Goal: Task Accomplishment & Management: Complete application form

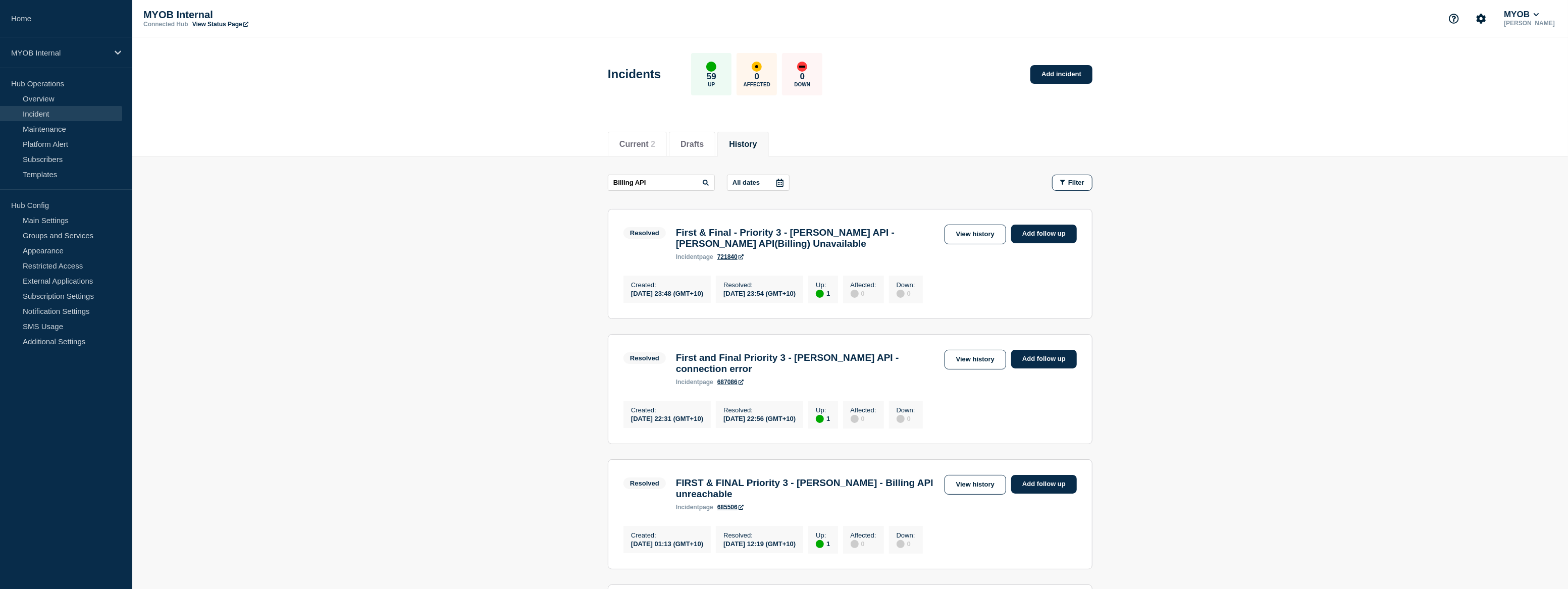
click at [1070, 76] on link "Add incident" at bounding box center [1061, 74] width 62 height 18
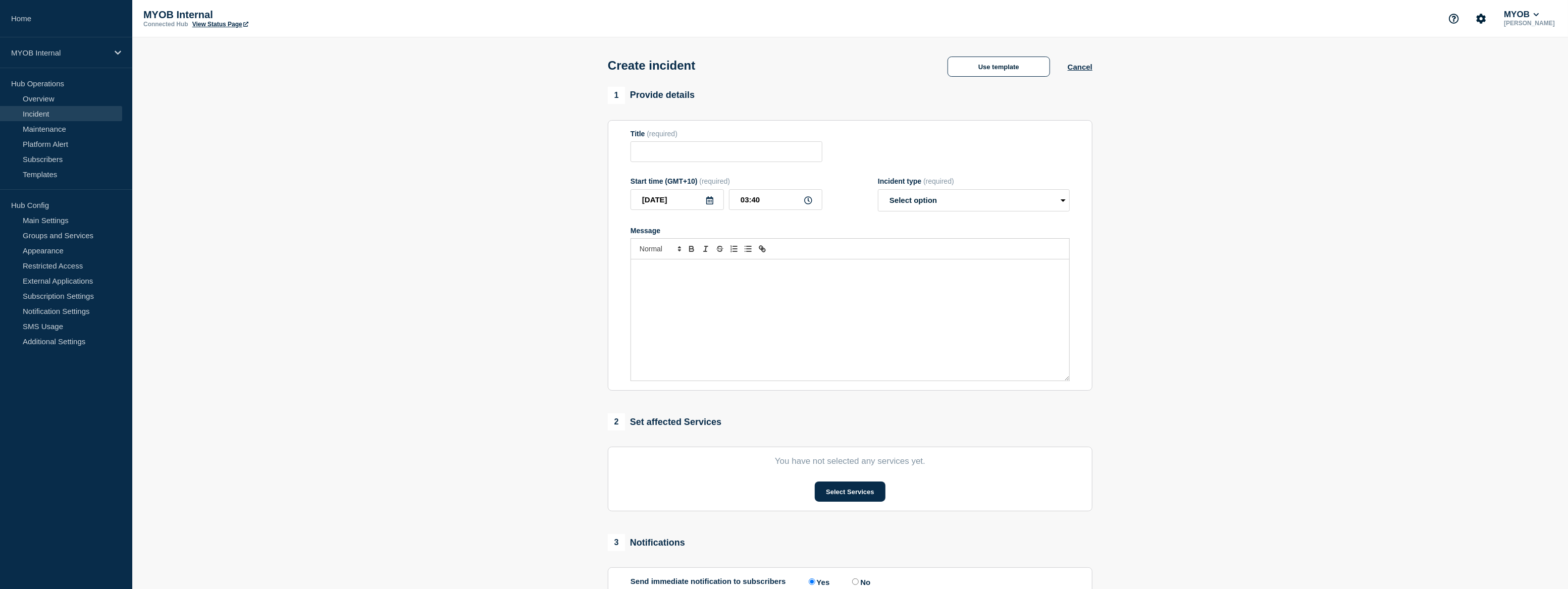
drag, startPoint x: 371, startPoint y: 243, endPoint x: 406, endPoint y: 227, distance: 38.5
click at [371, 243] on section "1 Provide details Title (required) Start time (GMT+10) (required) [DATE] 03:40 …" at bounding box center [850, 375] width 1435 height 578
click at [984, 74] on button "Use template" at bounding box center [999, 67] width 103 height 20
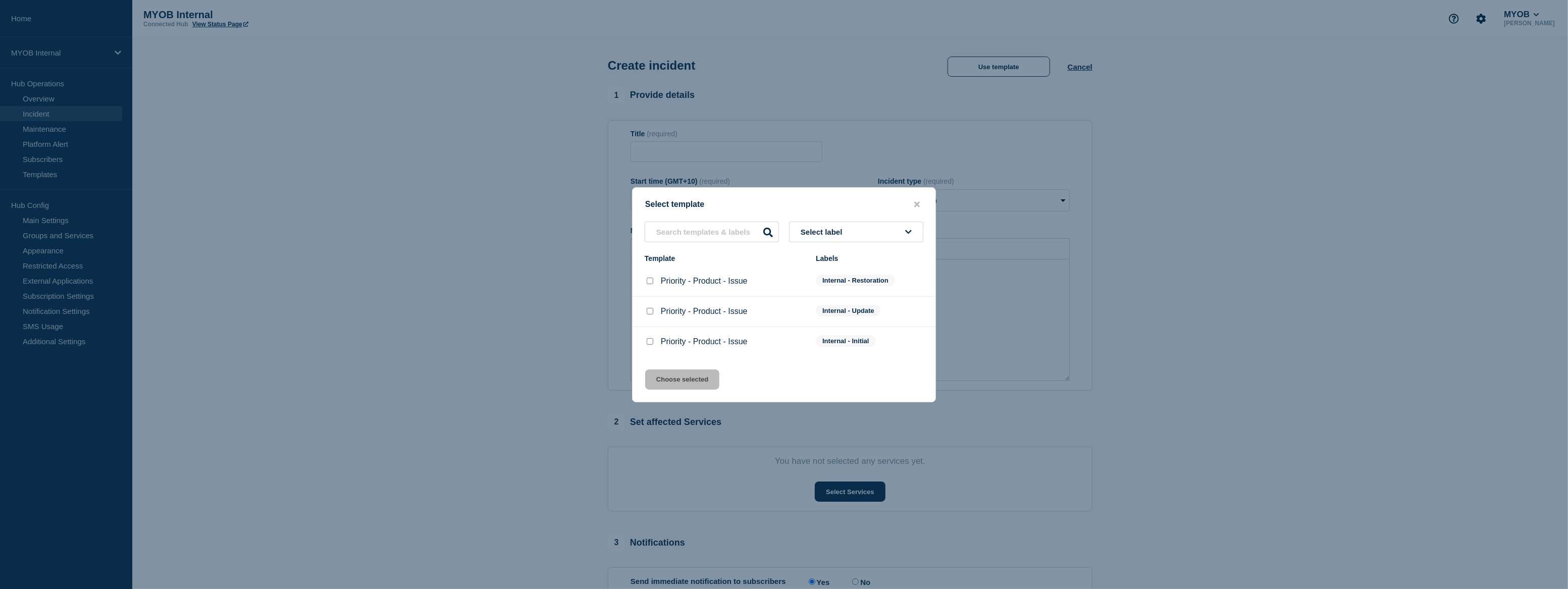
click at [697, 283] on p "Priority - Product - Issue" at bounding box center [704, 281] width 87 height 9
click at [651, 283] on input "Priority - Product - Issue checkbox" at bounding box center [650, 280] width 7 height 7
checkbox input "true"
click at [706, 382] on button "Choose selected" at bounding box center [682, 379] width 74 height 20
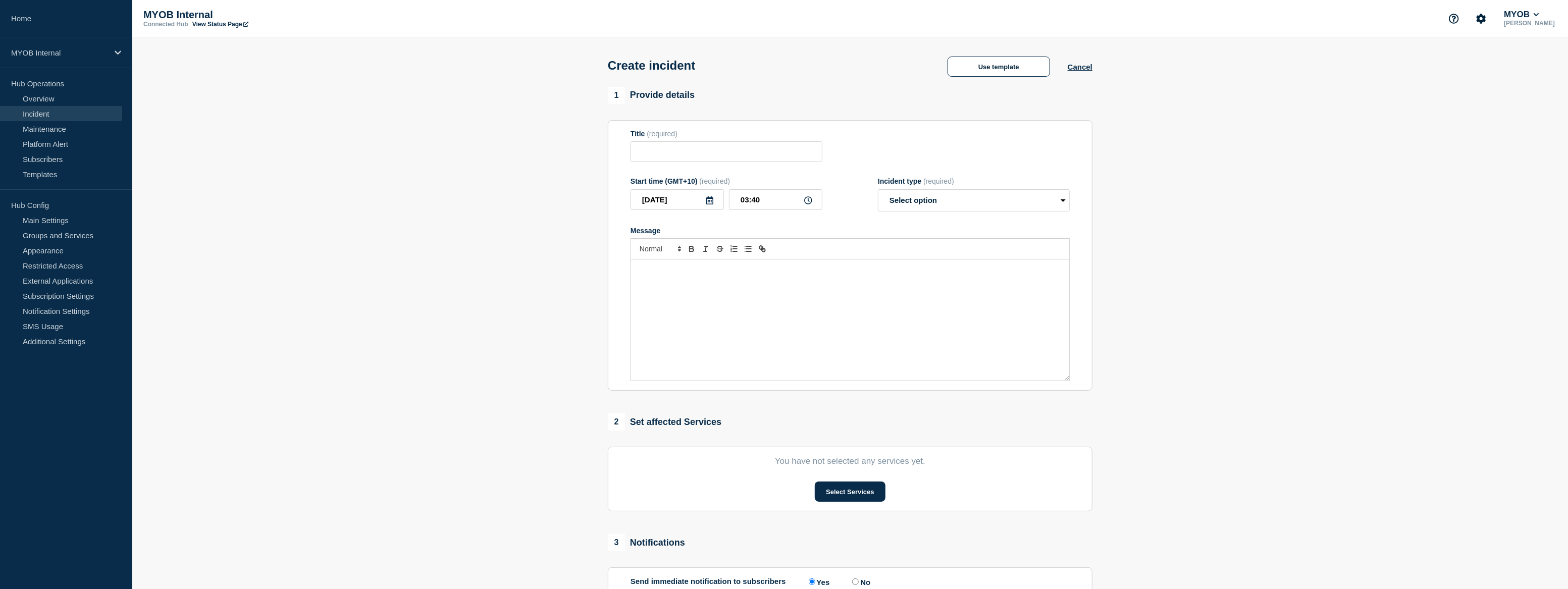
type input "Priority - Product - Issue"
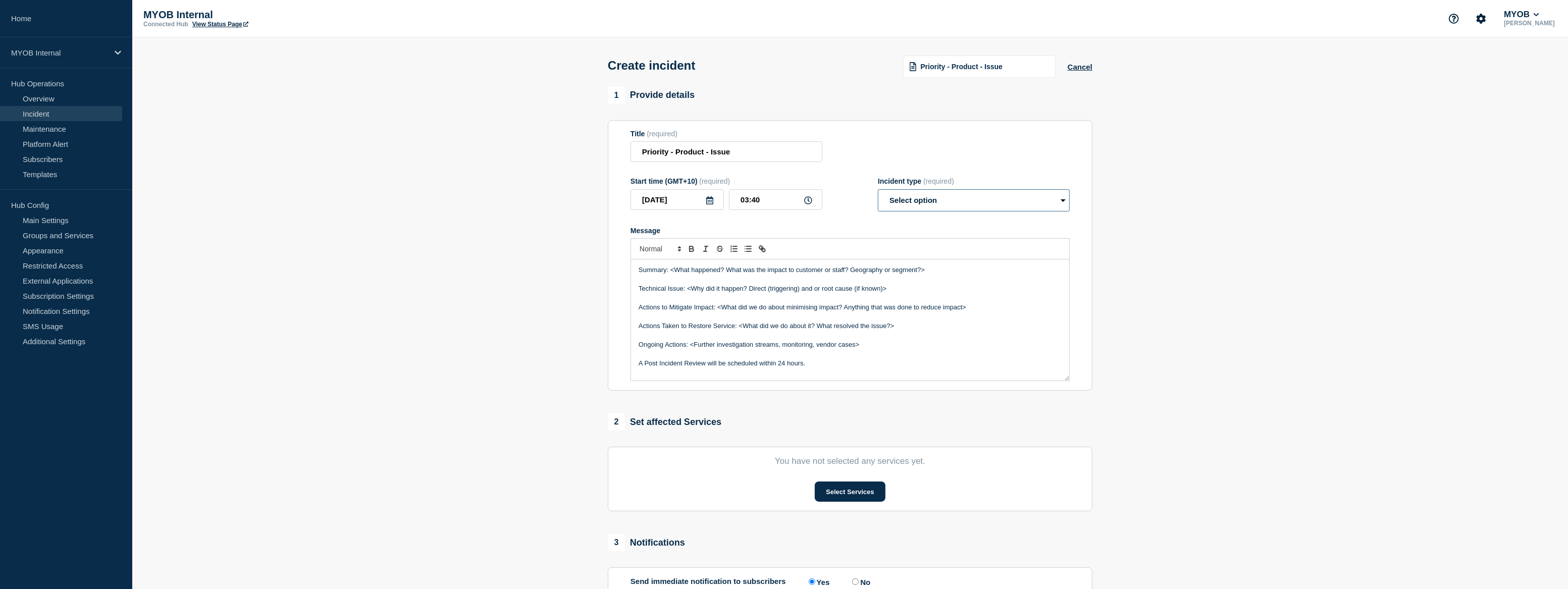
click at [982, 198] on select "Select option Investigating Identified Monitoring" at bounding box center [974, 200] width 191 height 22
select select "monitoring"
click at [878, 191] on select "Select option Investigating Identified Monitoring" at bounding box center [974, 200] width 191 height 22
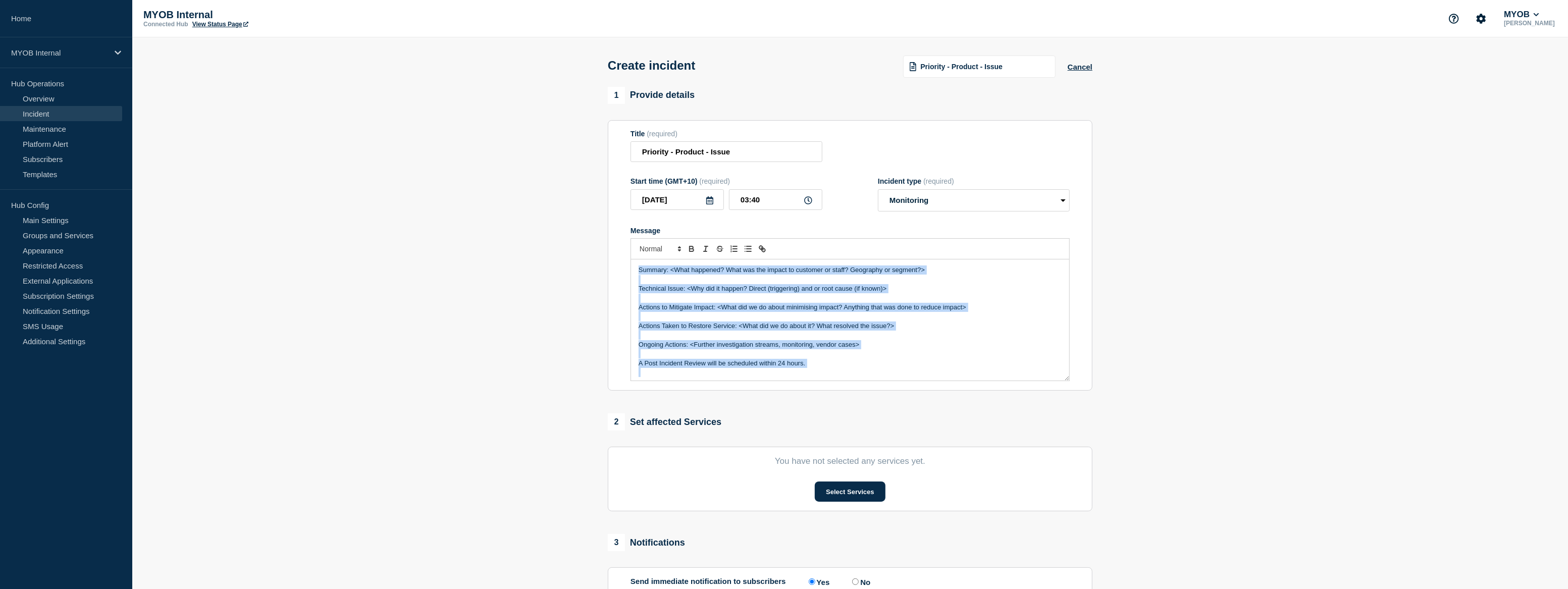
drag, startPoint x: 828, startPoint y: 360, endPoint x: 593, endPoint y: 247, distance: 260.8
click at [593, 247] on section "1 Provide details Title (required) Priority - Product - Issue Start time (GMT+1…" at bounding box center [850, 375] width 1435 height 578
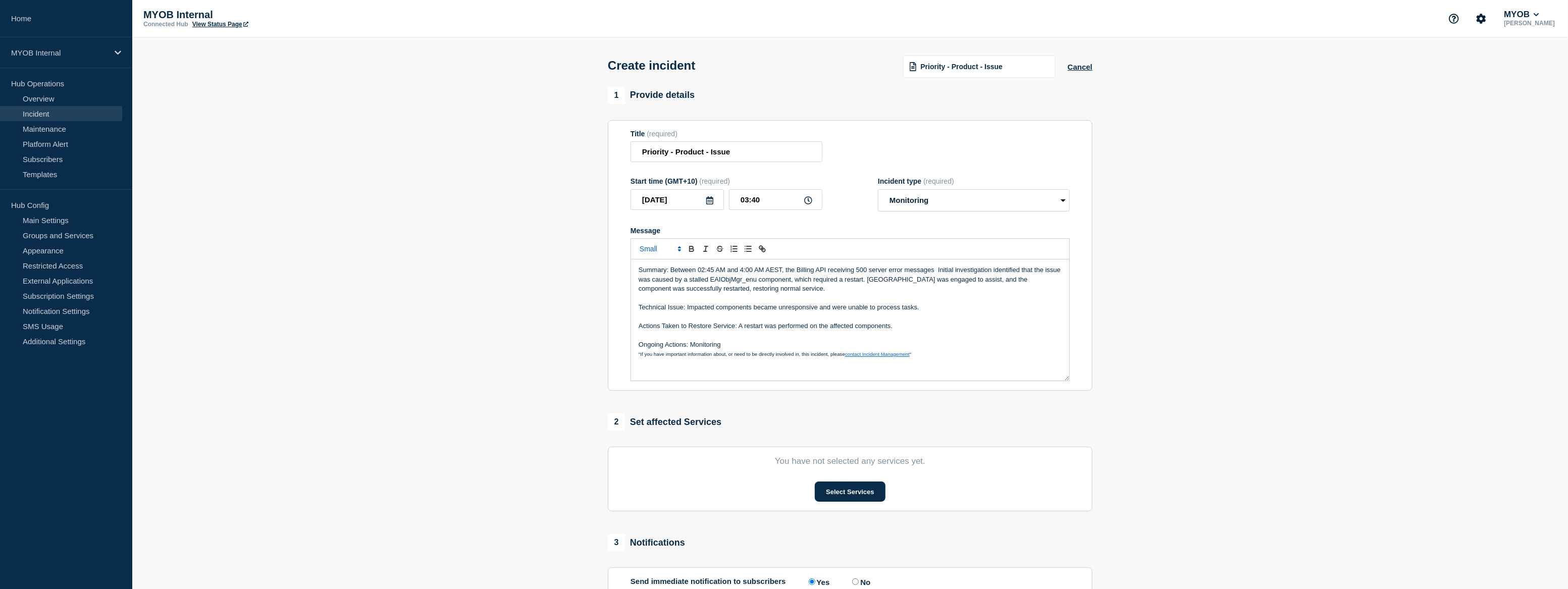
click at [740, 349] on p "Ongoing Actions: Monitoring" at bounding box center [850, 345] width 423 height 9
click at [842, 496] on button "Select Services" at bounding box center [850, 492] width 70 height 20
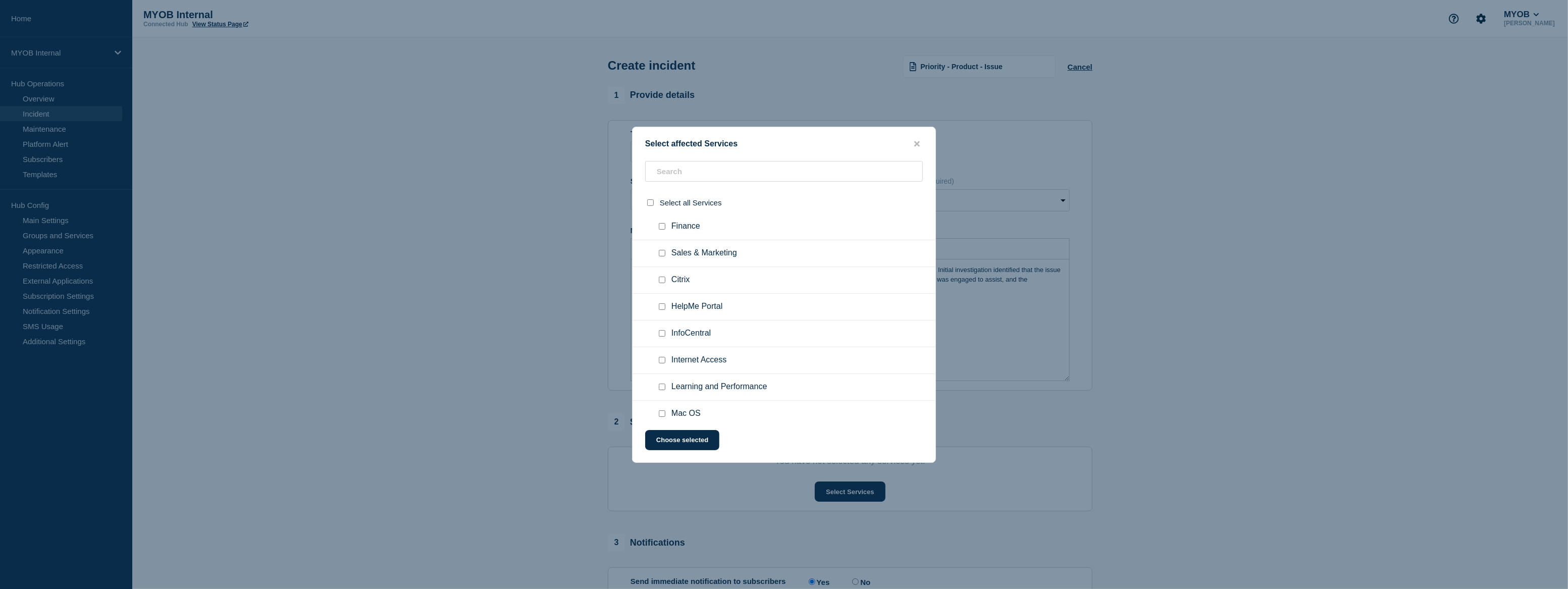
scroll to position [91, 0]
click at [680, 169] on input "text" at bounding box center [784, 171] width 277 height 21
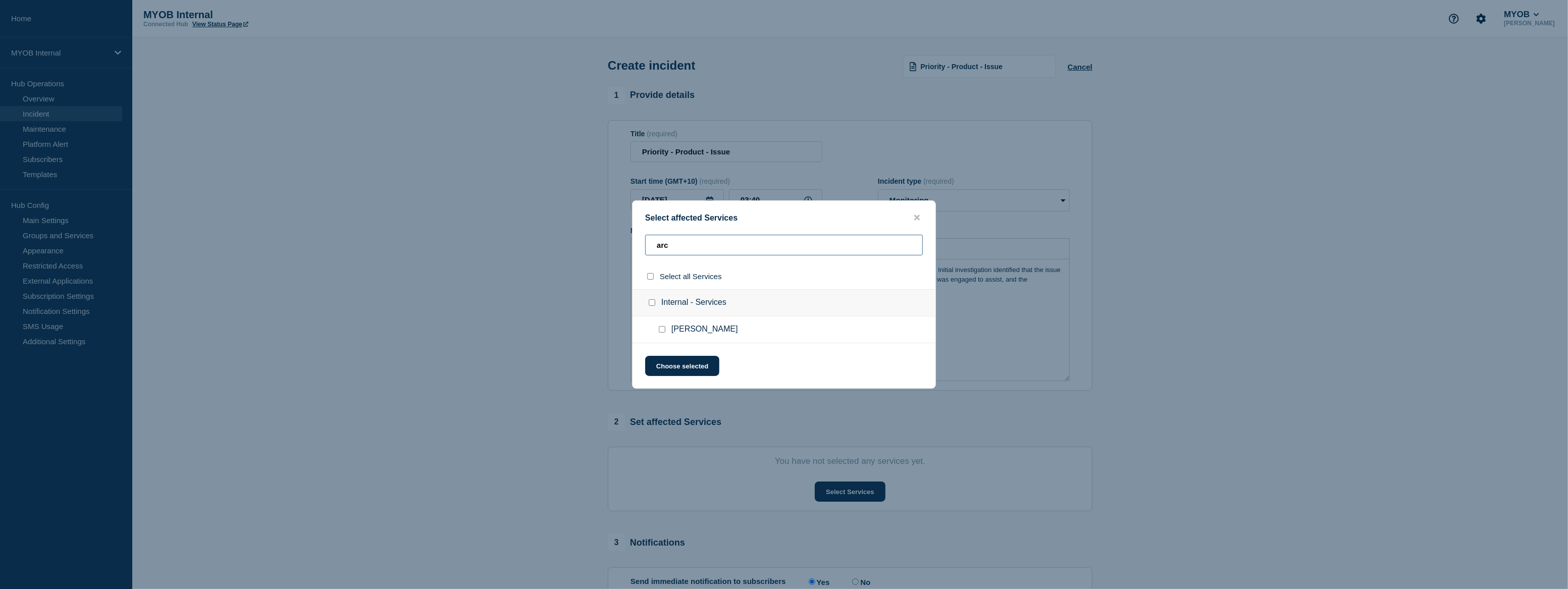
type input "arc"
click at [663, 329] on input "Archie checkbox" at bounding box center [662, 329] width 7 height 7
checkbox input "true"
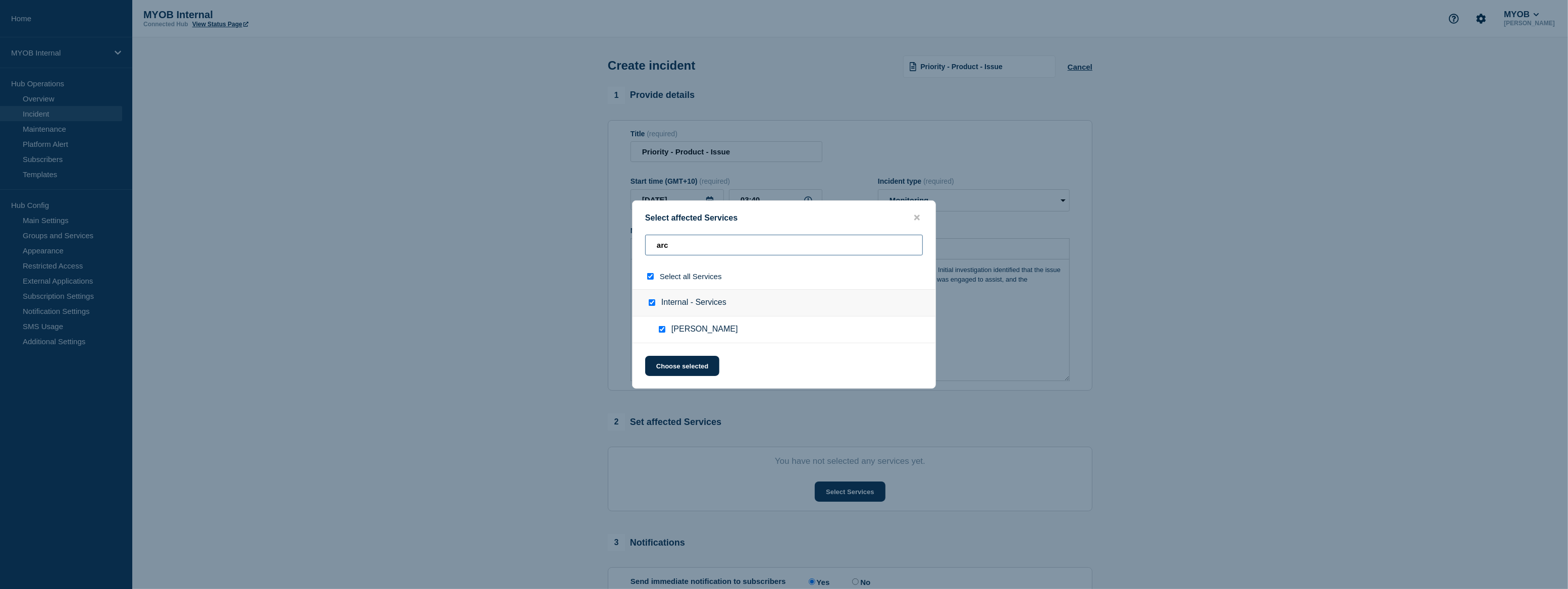
click at [695, 244] on input "arc" at bounding box center [784, 244] width 277 height 21
type input "ar"
checkbox input "false"
type input "a"
checkbox input "false"
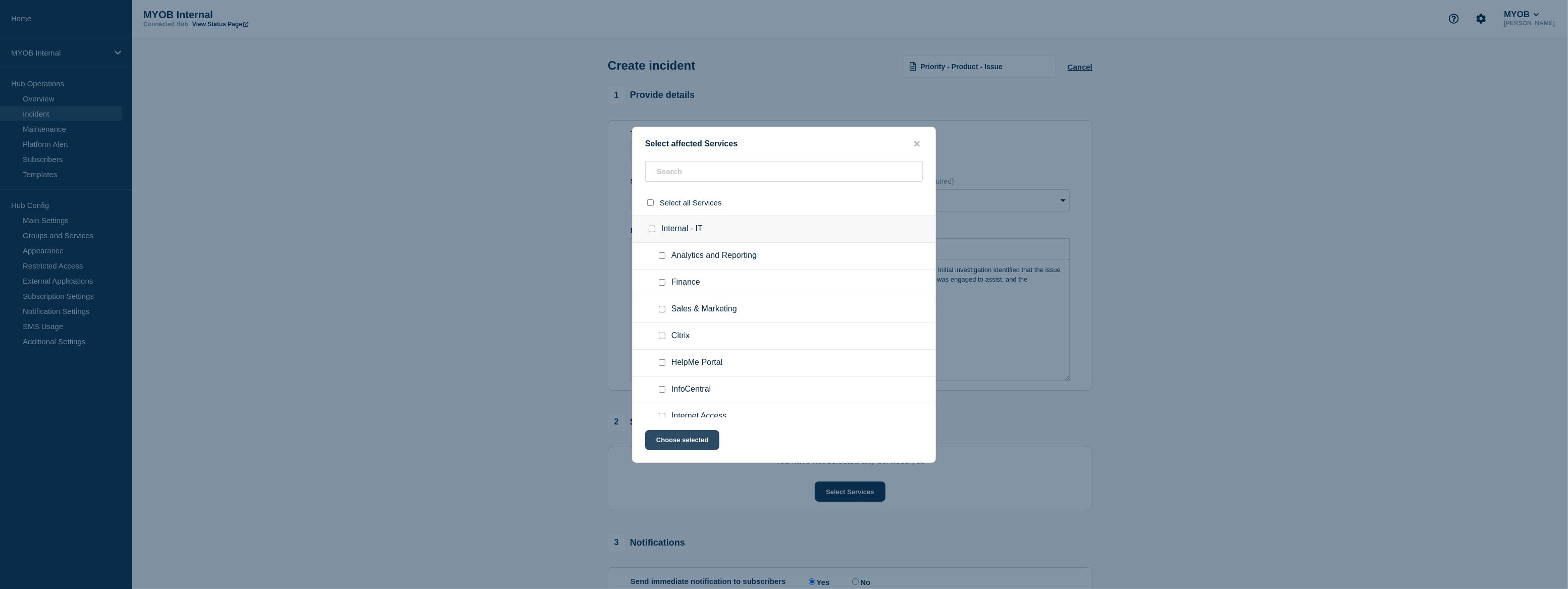
click at [692, 444] on button "Choose selected" at bounding box center [682, 440] width 74 height 20
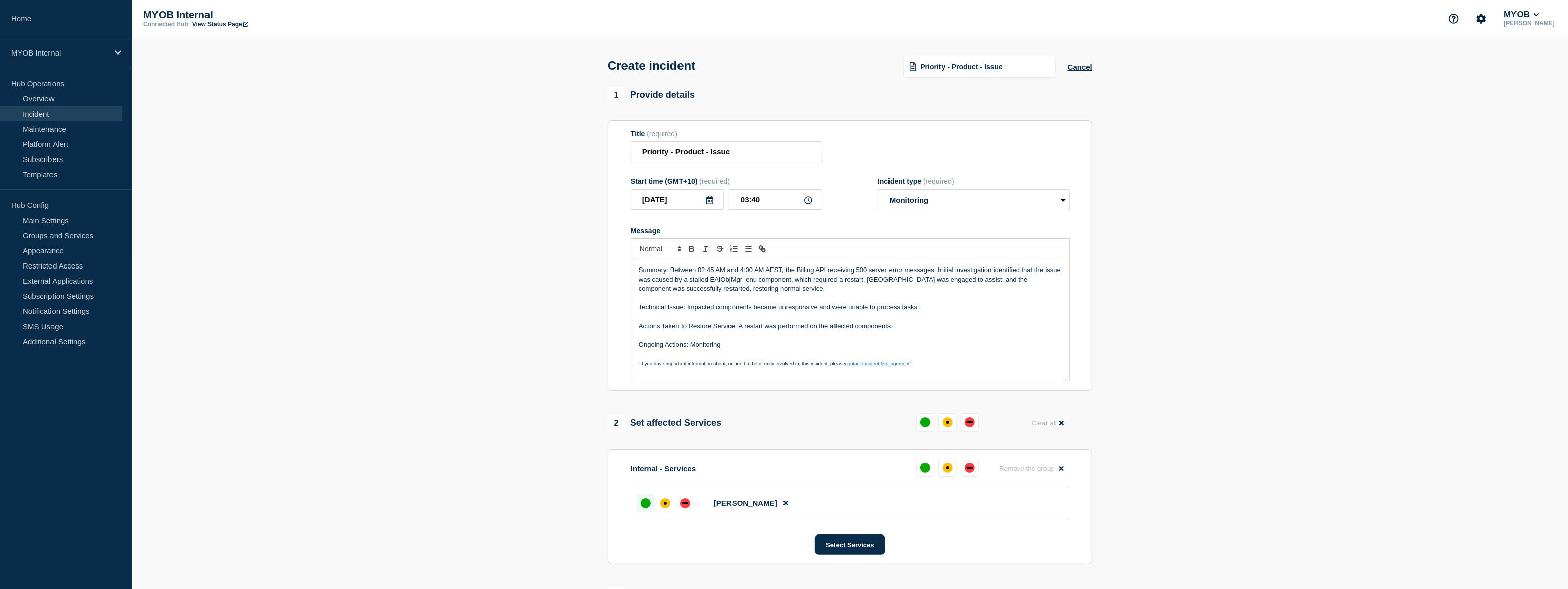
click at [644, 504] on div "up" at bounding box center [645, 502] width 10 height 10
click at [748, 270] on p "Summary: Between 02:45 AM and 4:00 AM AEST, the Billing API receiving 500 serve…" at bounding box center [850, 280] width 423 height 28
click at [742, 271] on p "Summary: Between 02:45 AM and 4:00 AM AEST, the Billing API receiving 500 serve…" at bounding box center [850, 280] width 423 height 28
click at [751, 272] on p "Summary: Between 02:45 AM and 03:00 AM AEST, the Billing API receiving 500 serv…" at bounding box center [850, 280] width 423 height 28
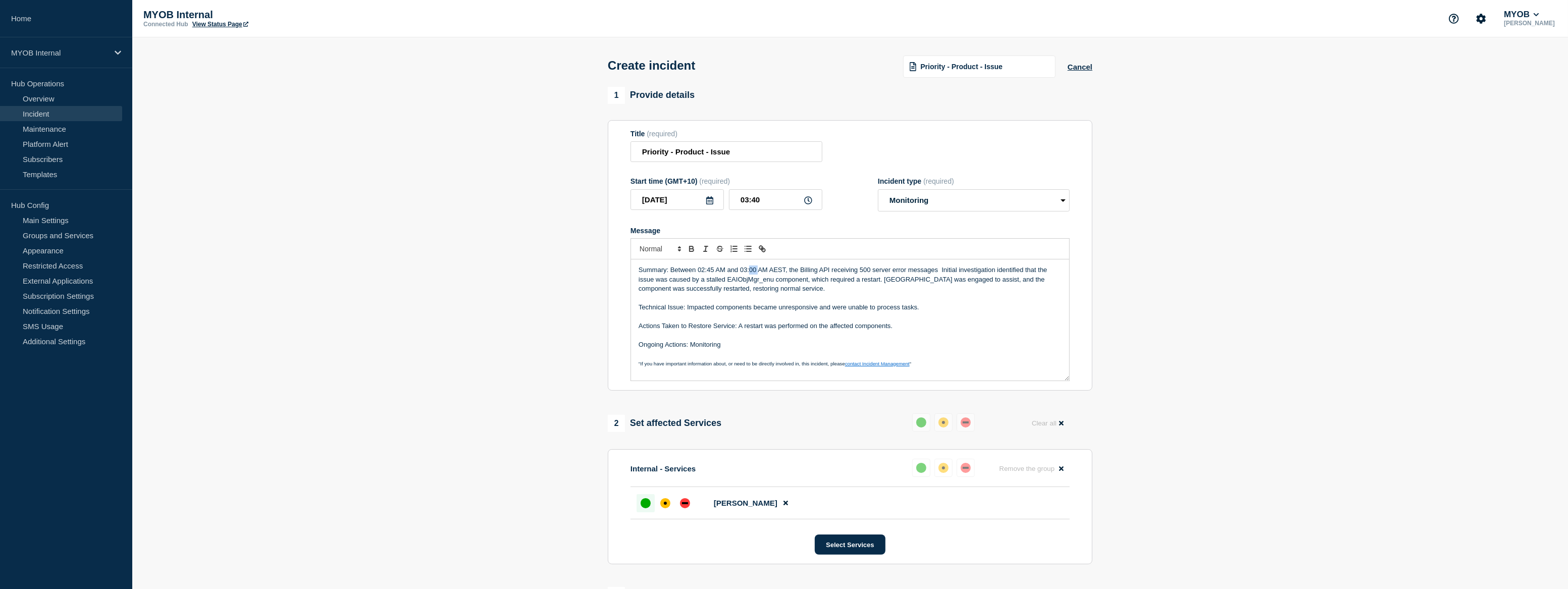
click at [751, 272] on p "Summary: Between 02:45 AM and 03:00 AM AEST, the Billing API receiving 500 serv…" at bounding box center [850, 280] width 423 height 28
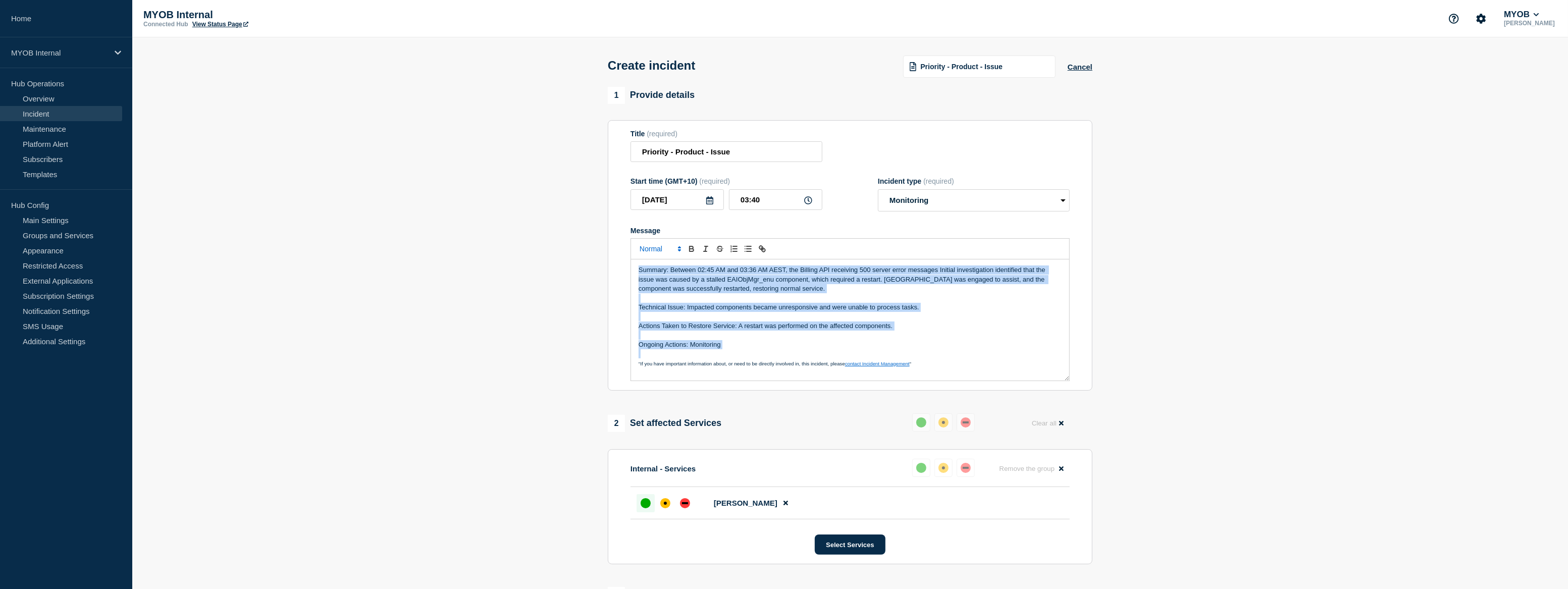
drag, startPoint x: 745, startPoint y: 353, endPoint x: 634, endPoint y: 254, distance: 148.7
click at [634, 254] on div "Summary: Between 02:45 AM and 03:36 AM AEST, the Billing API receiving 500 serv…" at bounding box center [849, 309] width 439 height 142
copy div "Summary: Between 02:45 AM and 03:36 AM AEST, the Billing API receiving 500 serv…"
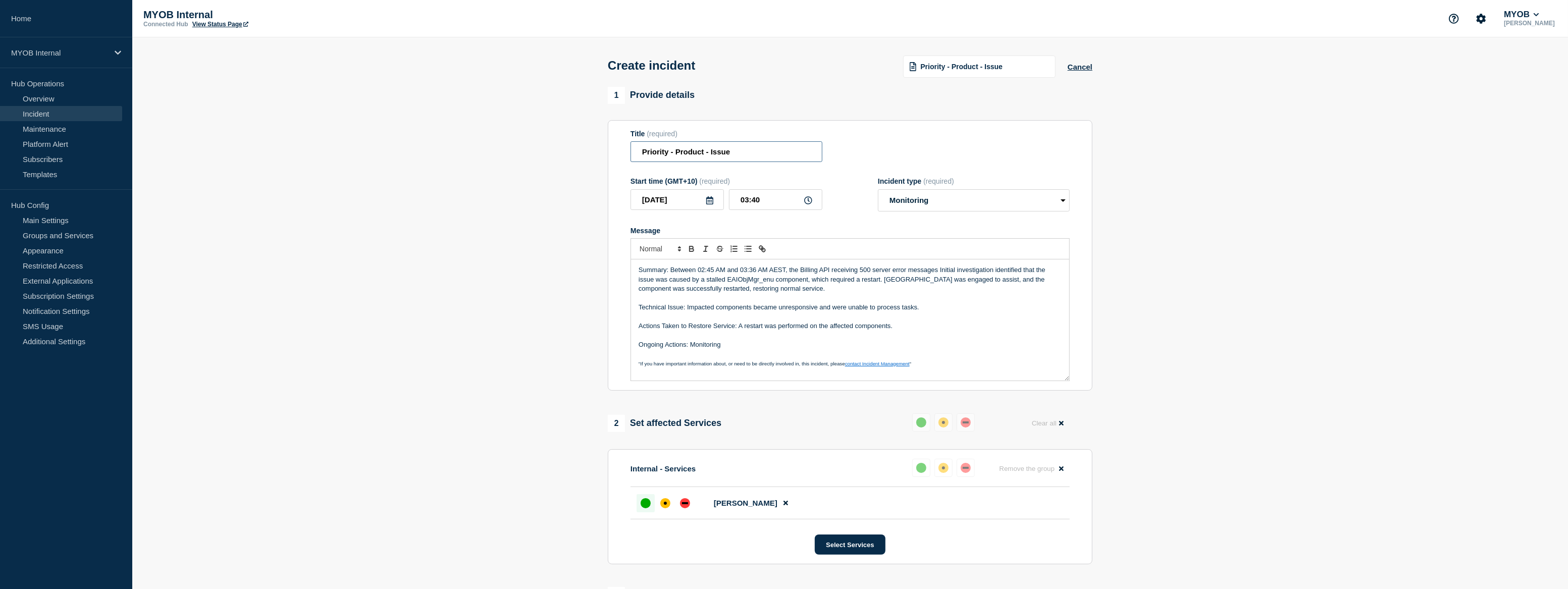
click at [666, 151] on input "Priority - Product - Issue" at bounding box center [726, 151] width 191 height 21
click at [800, 156] on input "Priority 3 - Product - Issue" at bounding box center [726, 151] width 191 height 21
click at [729, 159] on input "Priority 3 - Product - Issue" at bounding box center [726, 151] width 191 height 21
paste input "[PERSON_NAME] - Billing API is receiving 500-error"
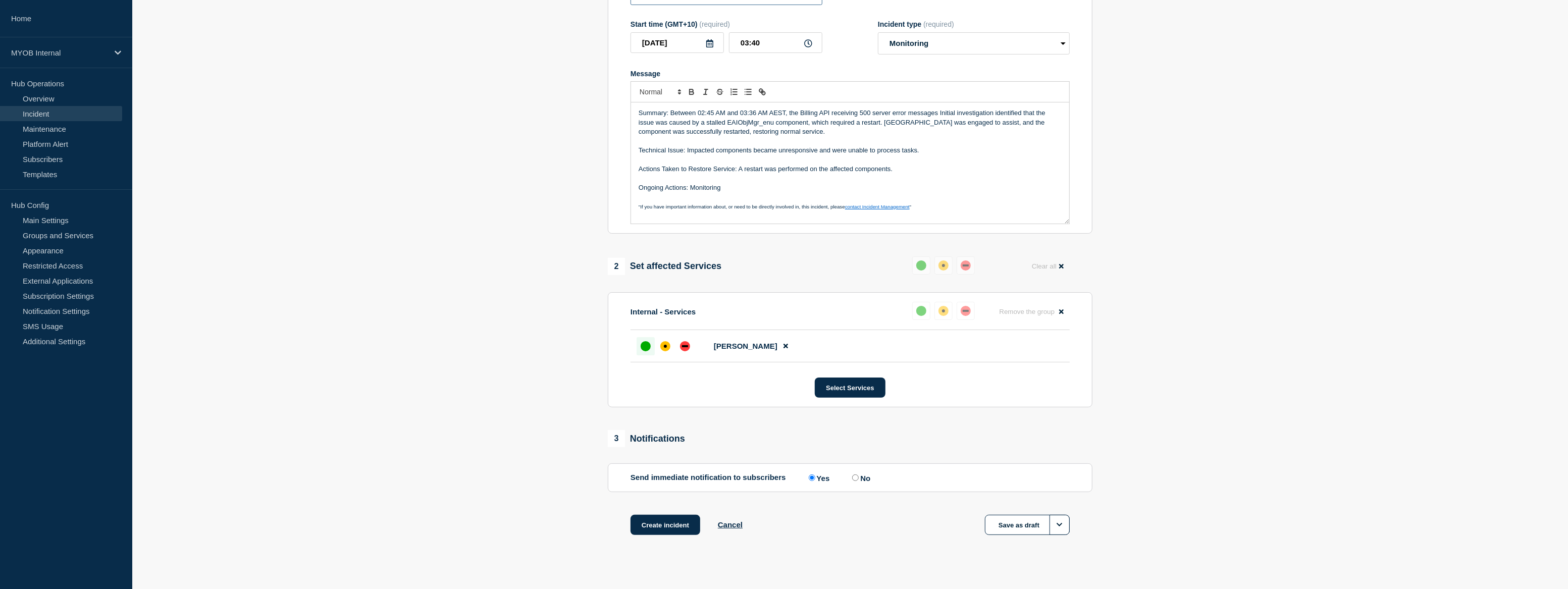
scroll to position [171, 0]
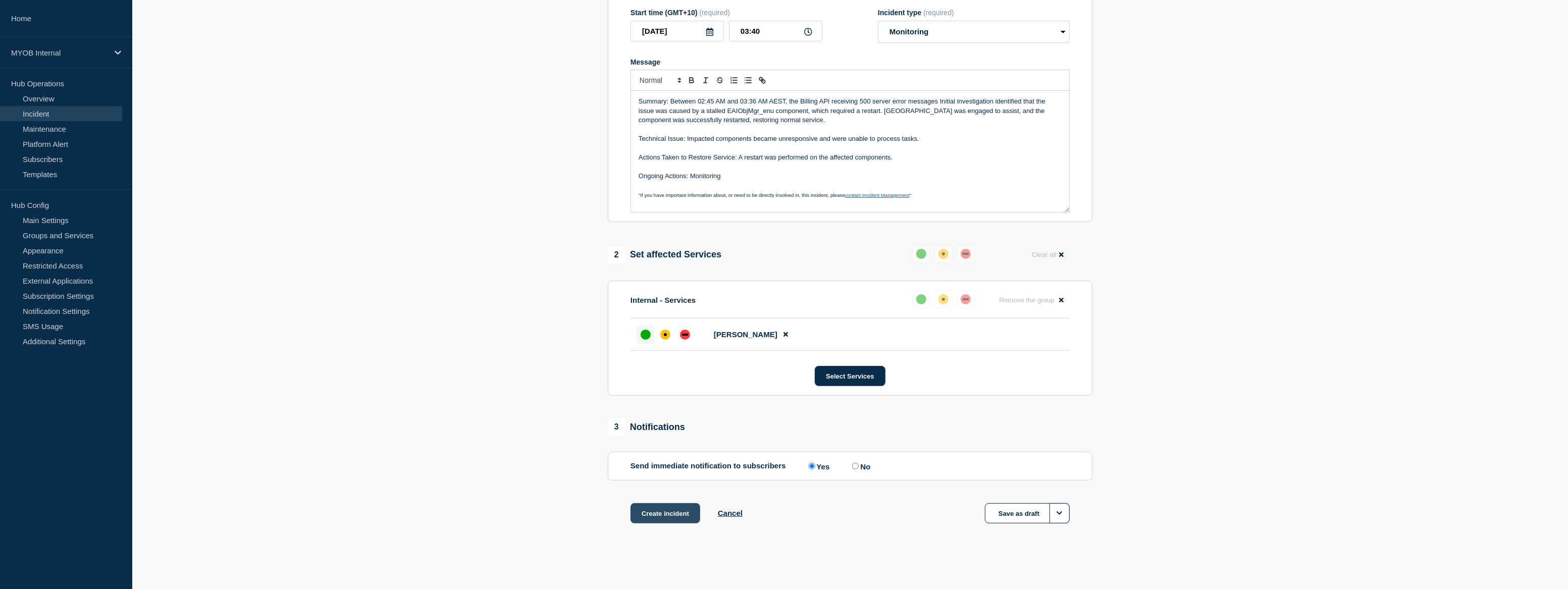
type input "Priority 3 - Product - [PERSON_NAME] - Billing API is receiving 500-error"
click at [665, 519] on button "Create incident" at bounding box center [665, 513] width 70 height 20
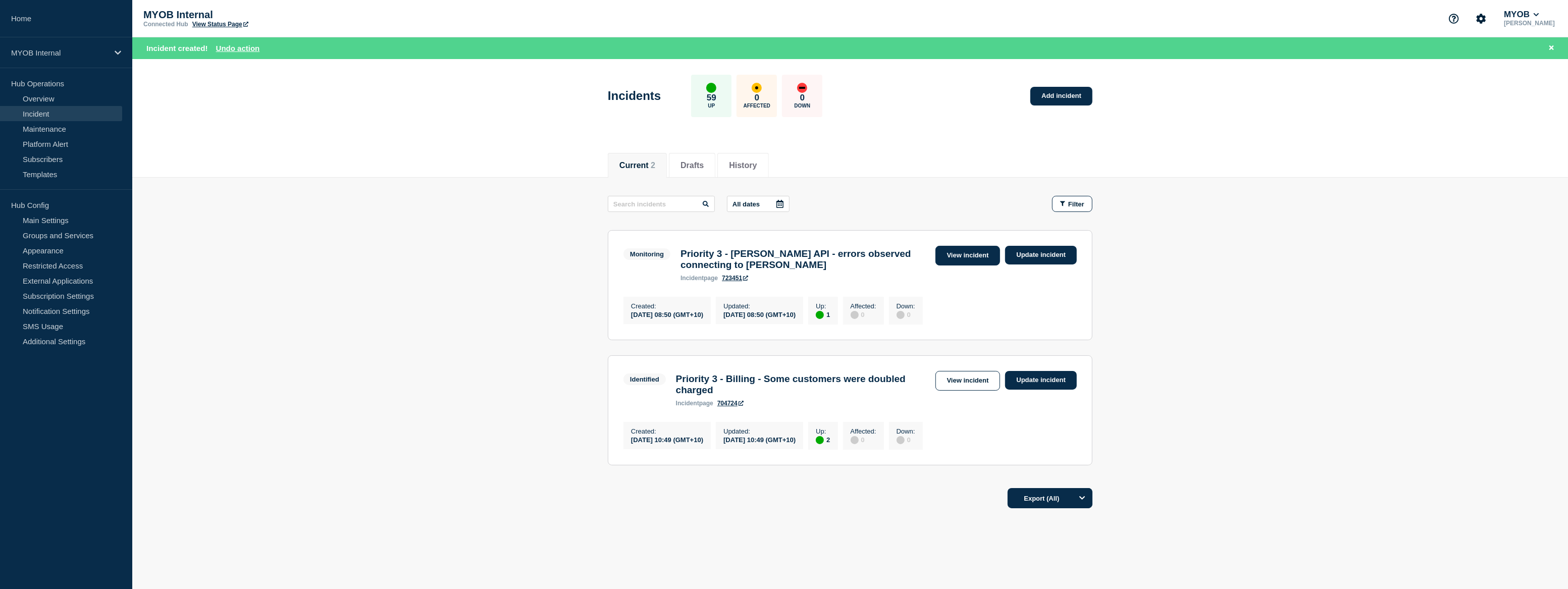
click at [947, 254] on link "View incident" at bounding box center [967, 256] width 65 height 20
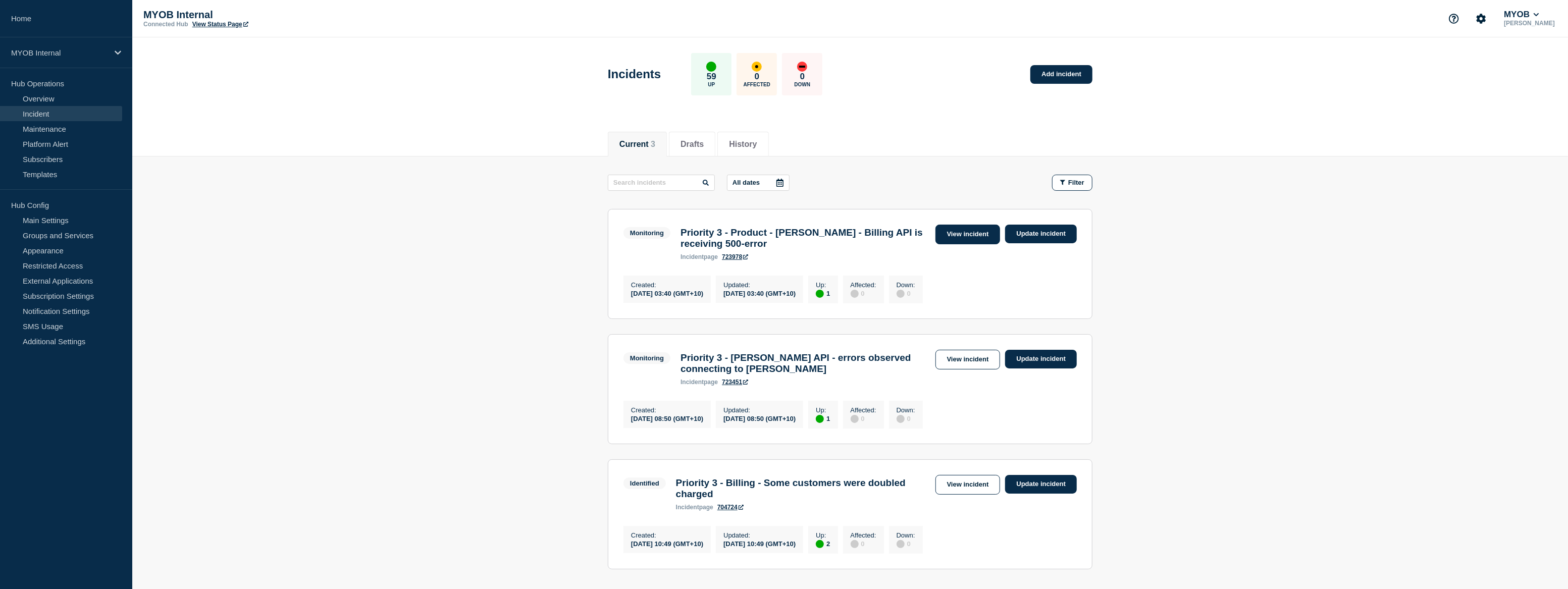
click at [983, 236] on link "View incident" at bounding box center [967, 234] width 65 height 20
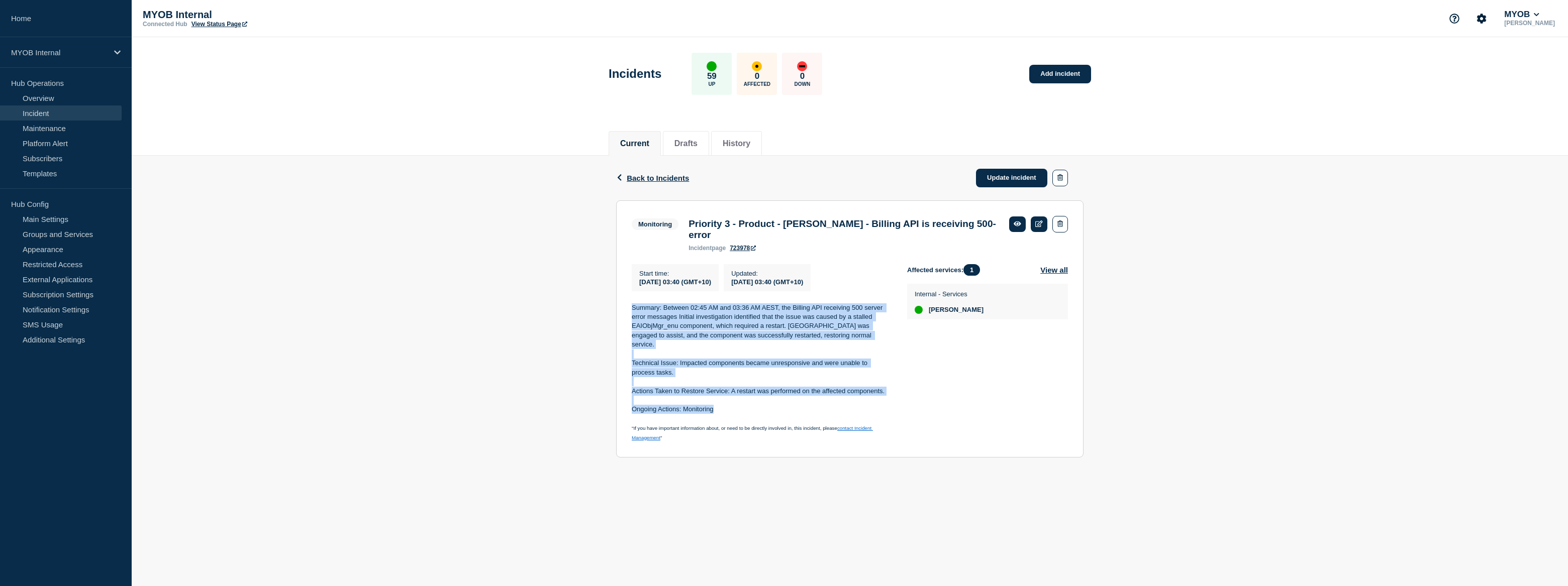
drag, startPoint x: 717, startPoint y: 407, endPoint x: 606, endPoint y: 306, distance: 150.1
click at [606, 306] on div "Back Back to Incidents Update incident Monitoring Priority 3 - Product - Archie…" at bounding box center [850, 314] width 1436 height 317
copy div "Summary: Between 02:45 AM and 03:36 AM AEST, the Billing API receiving 500 serv…"
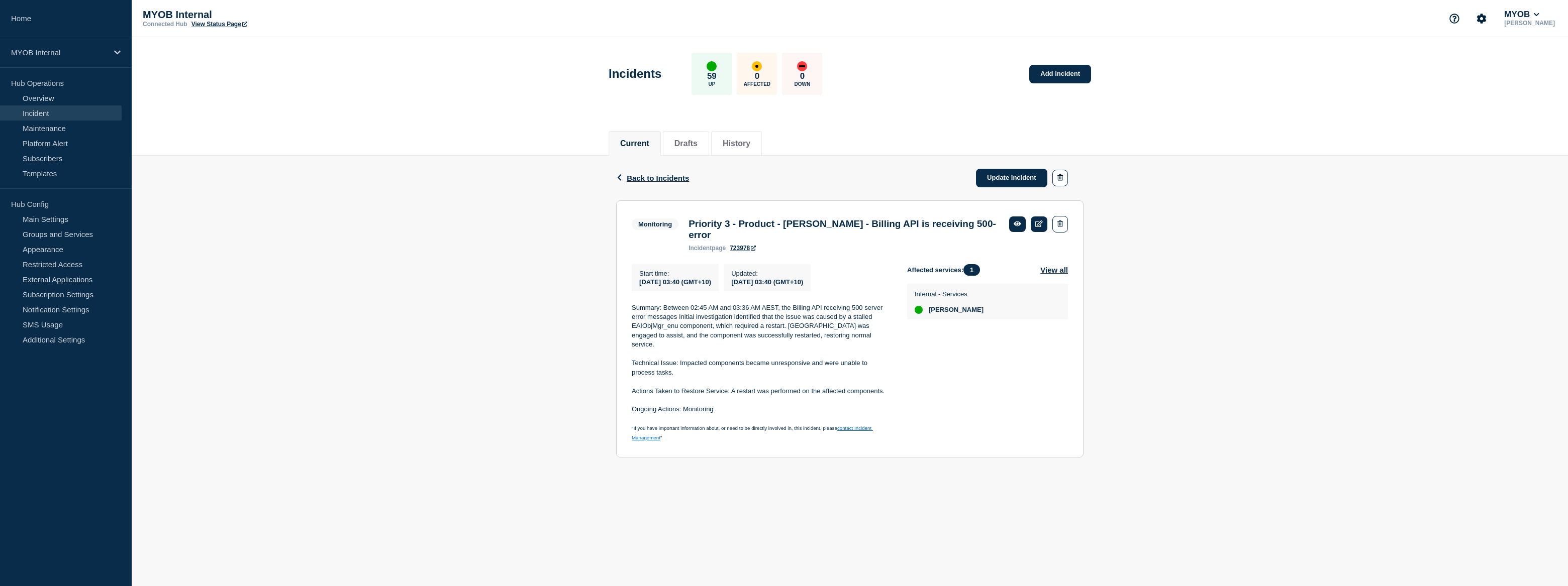
click at [919, 534] on body "Home MYOB Internal Hub Operations Overview Incident Maintenance Platform Alert …" at bounding box center [784, 293] width 1568 height 586
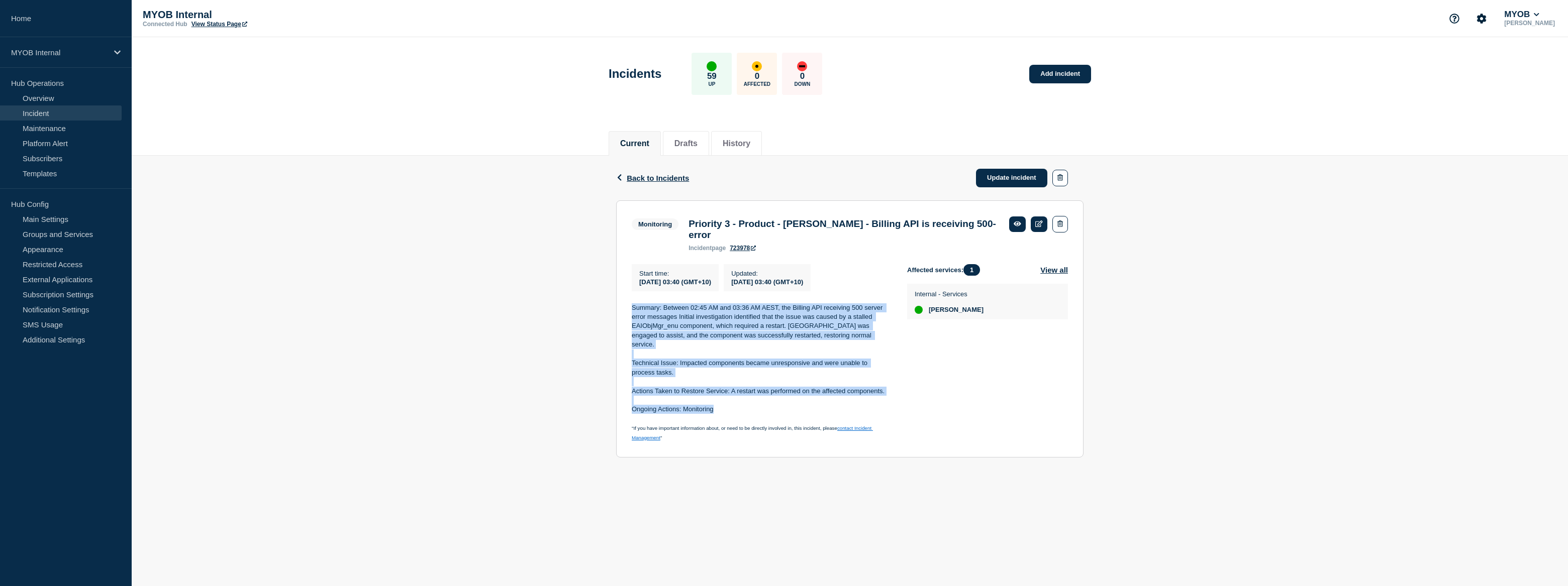
drag, startPoint x: 718, startPoint y: 405, endPoint x: 625, endPoint y: 314, distance: 130.1
click at [625, 314] on section "Monitoring Priority 3 - Product - Archie - Billing API is receiving 500-error i…" at bounding box center [850, 329] width 468 height 258
copy div "Summary: Between 02:45 AM and 03:36 AM AEST, the Billing API receiving 500 serv…"
click at [1010, 184] on link "Update incident" at bounding box center [1012, 178] width 72 height 18
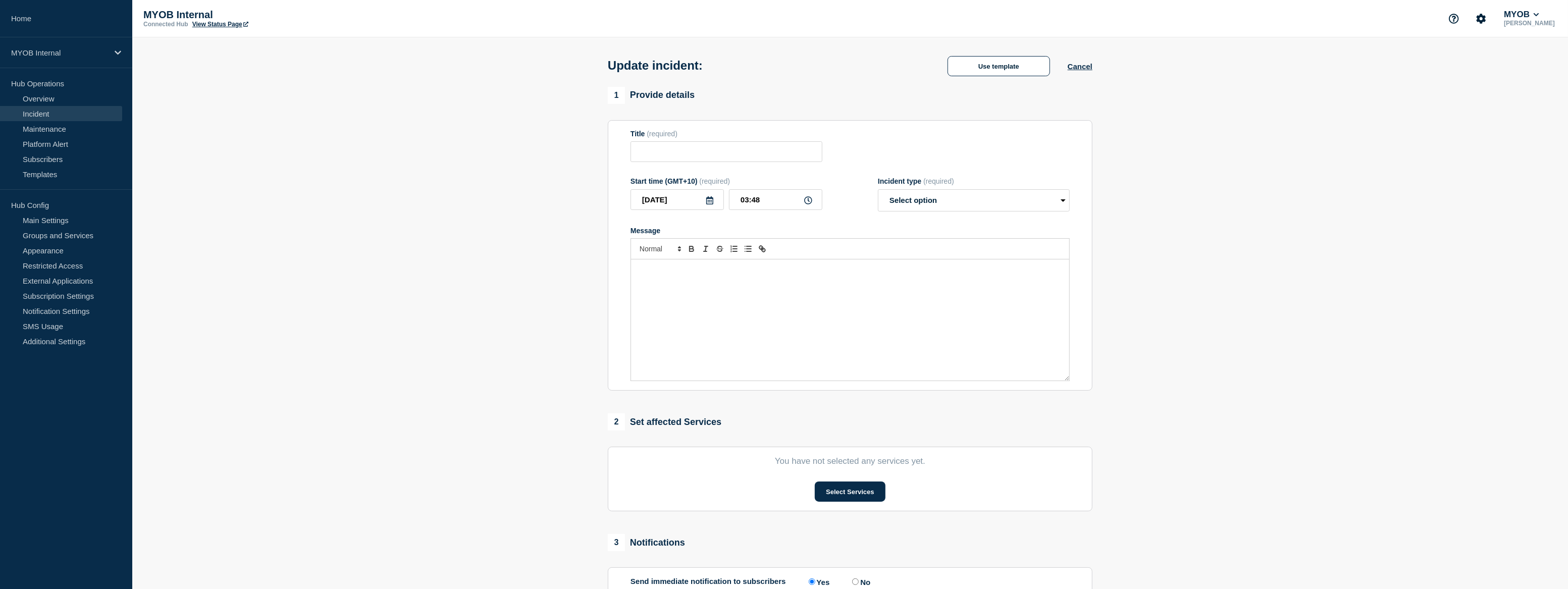
type input "Priority 3 - Product - [PERSON_NAME] - Billing API is receiving 500-error"
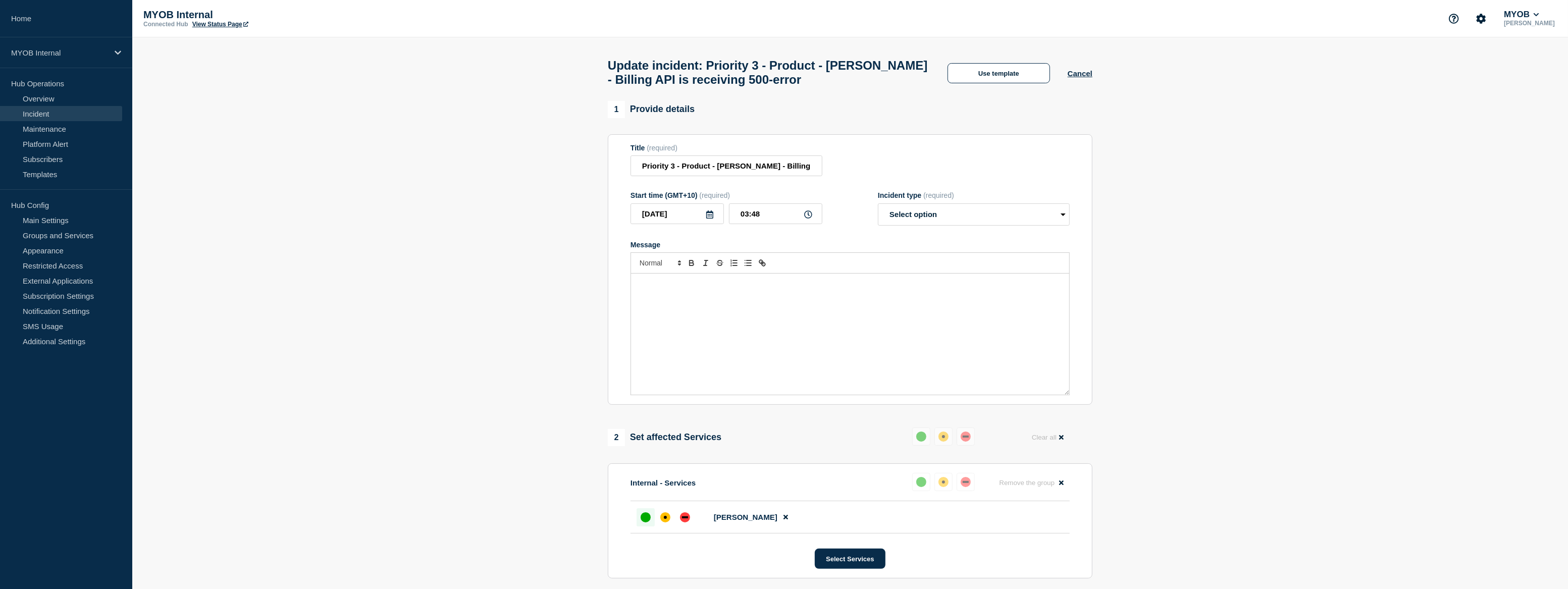
click at [1009, 199] on div "Incident type (required)" at bounding box center [974, 195] width 191 height 8
click at [1016, 86] on div "Update incident: Priority 3 - Product - Archie - Billing API is receiving 500-e…" at bounding box center [850, 69] width 507 height 64
click at [1020, 76] on button "Use template" at bounding box center [999, 73] width 103 height 20
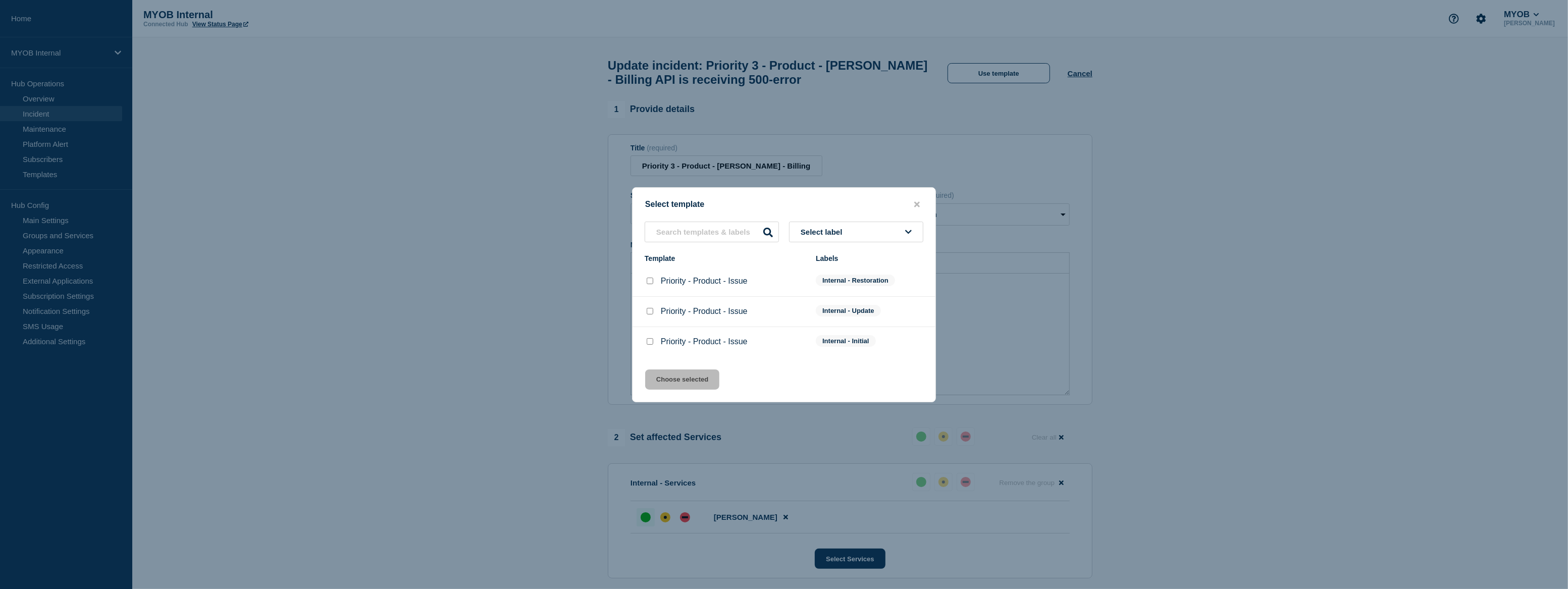
click at [775, 286] on div "Priority - Product - Issue" at bounding box center [725, 280] width 161 height 10
click at [699, 286] on p "Priority - Product - Issue" at bounding box center [704, 281] width 87 height 9
drag, startPoint x: 699, startPoint y: 286, endPoint x: 646, endPoint y: 278, distance: 53.6
click at [646, 278] on div at bounding box center [649, 280] width 10 height 10
click at [653, 283] on input "Priority - Product - Issue checkbox" at bounding box center [650, 280] width 7 height 7
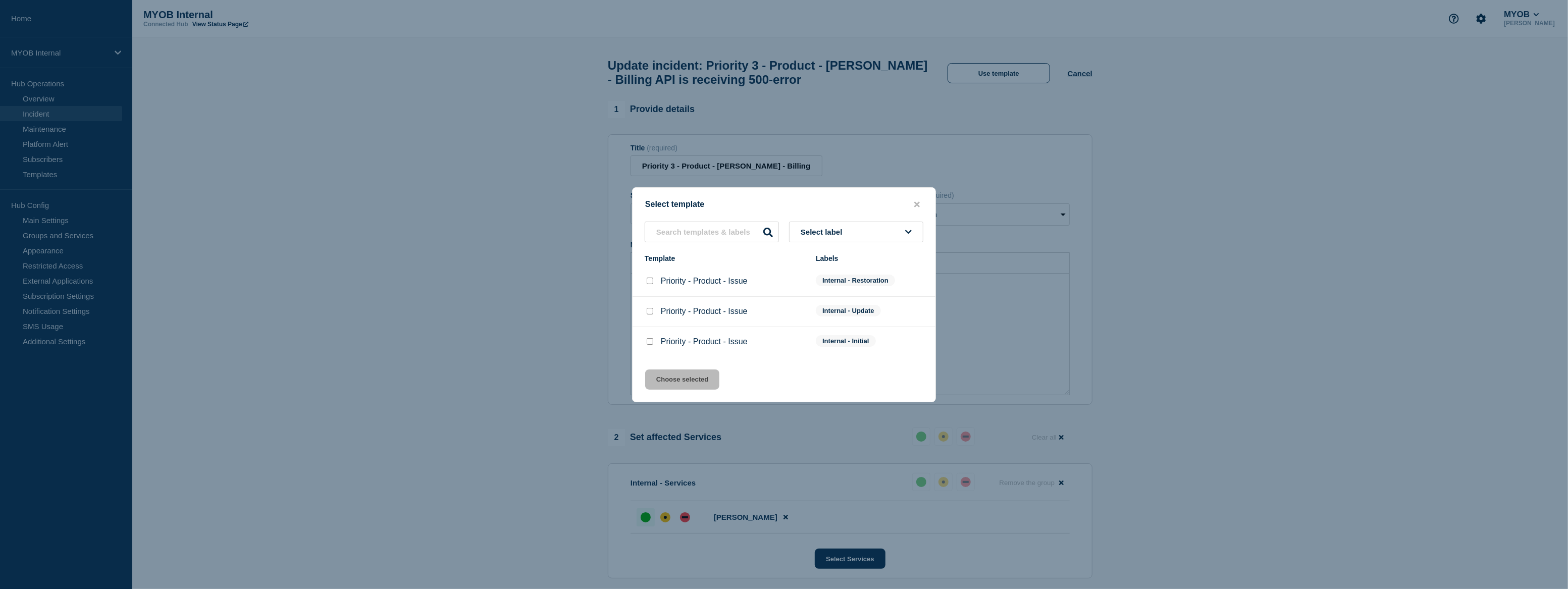
checkbox input "true"
click at [690, 371] on button "Choose selected" at bounding box center [682, 379] width 74 height 20
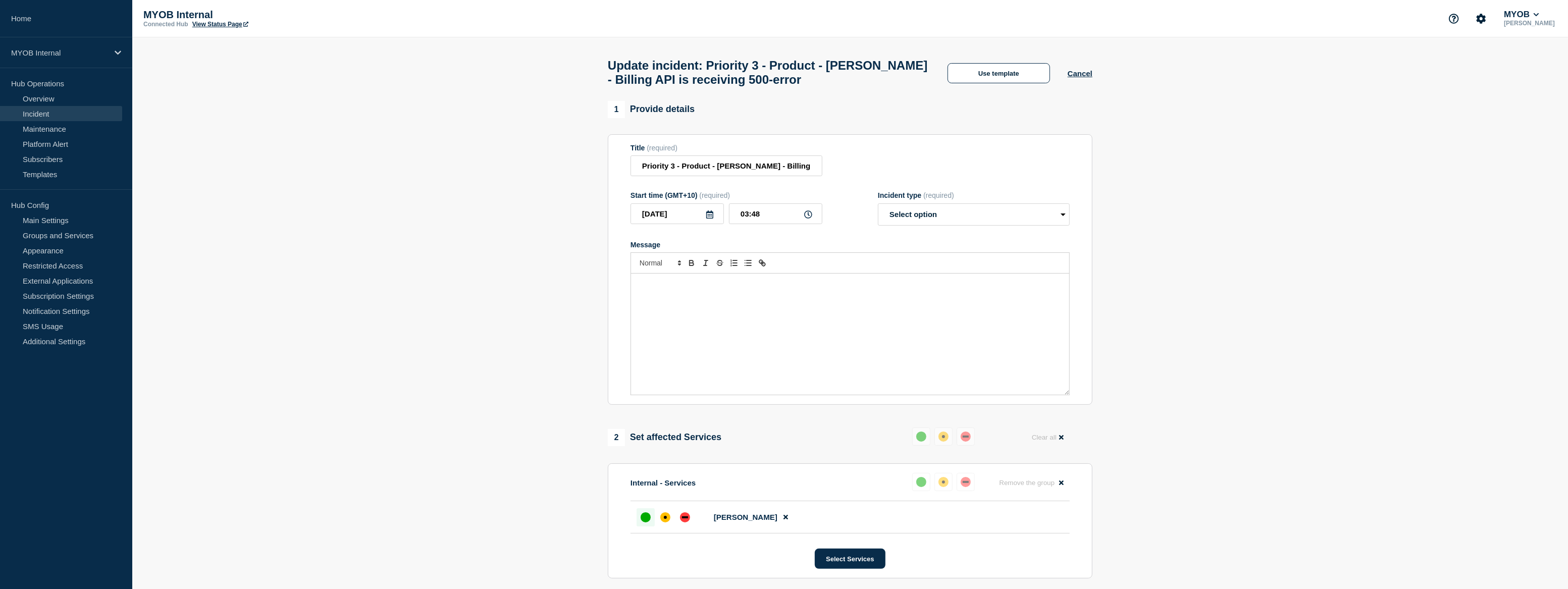
select select "resolved"
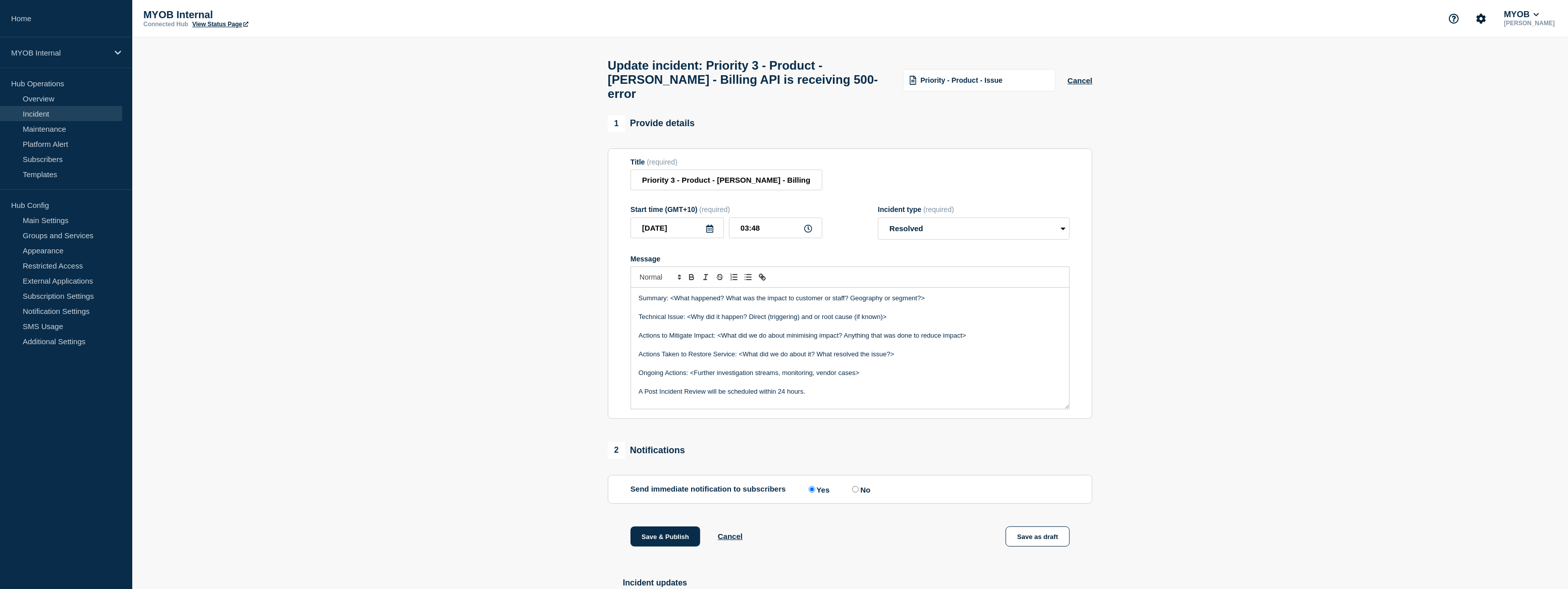
drag, startPoint x: 823, startPoint y: 385, endPoint x: 604, endPoint y: 273, distance: 246.0
click at [604, 273] on div "1 Provide details Title (required) Priority 3 - Product - Archie - Billing API …" at bounding box center [850, 384] width 496 height 539
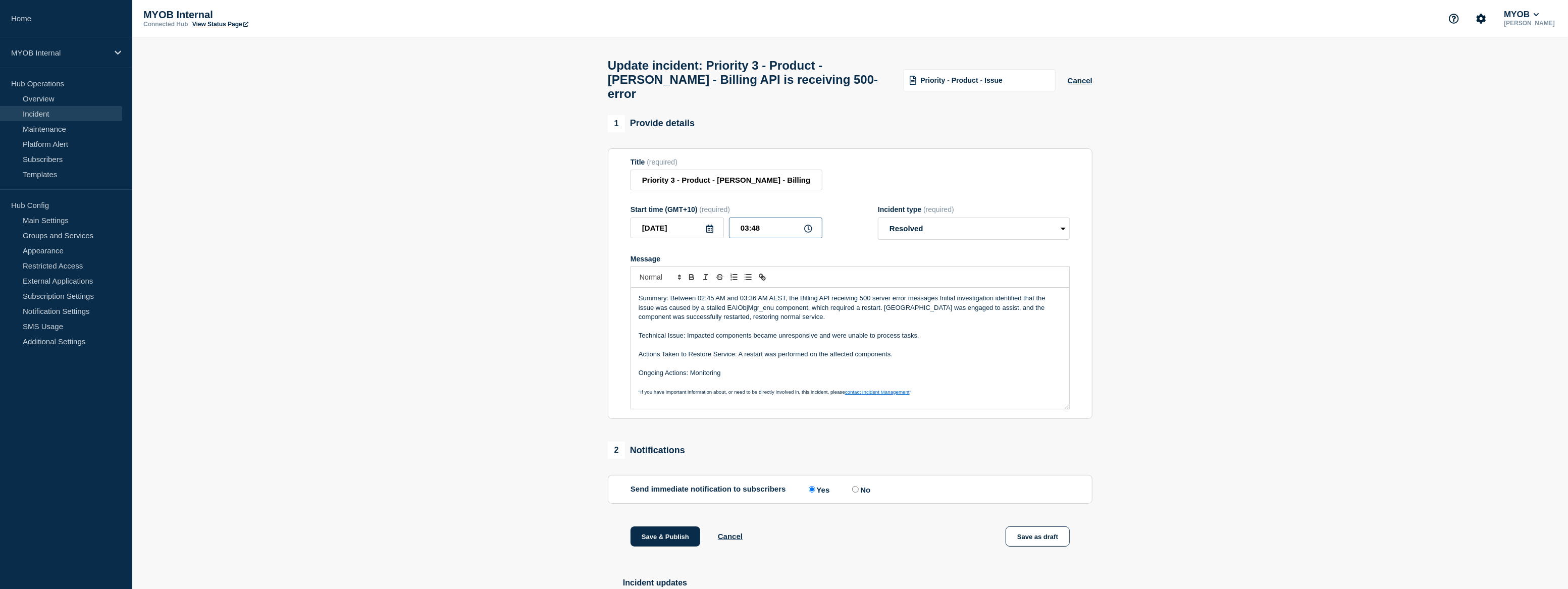
click at [761, 218] on input "03:48" at bounding box center [775, 227] width 93 height 21
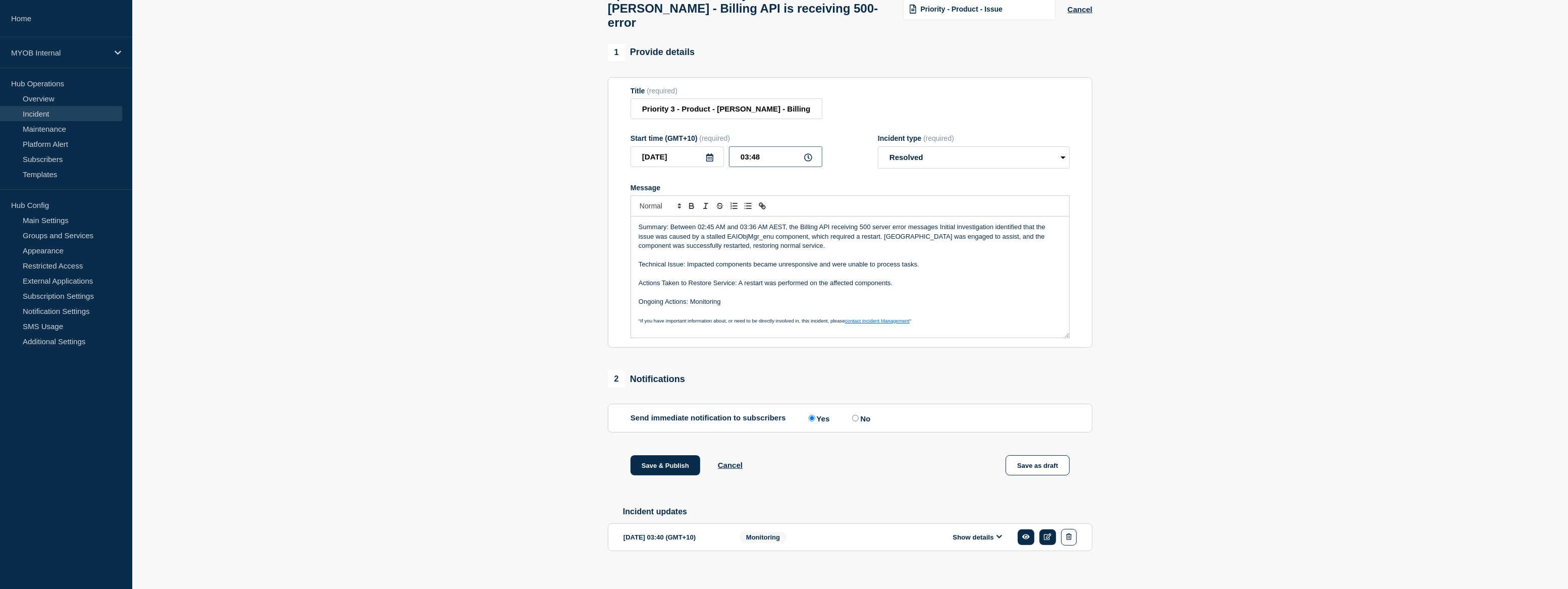
scroll to position [74, 0]
click at [858, 413] on input "No" at bounding box center [855, 416] width 7 height 7
radio input "true"
radio input "false"
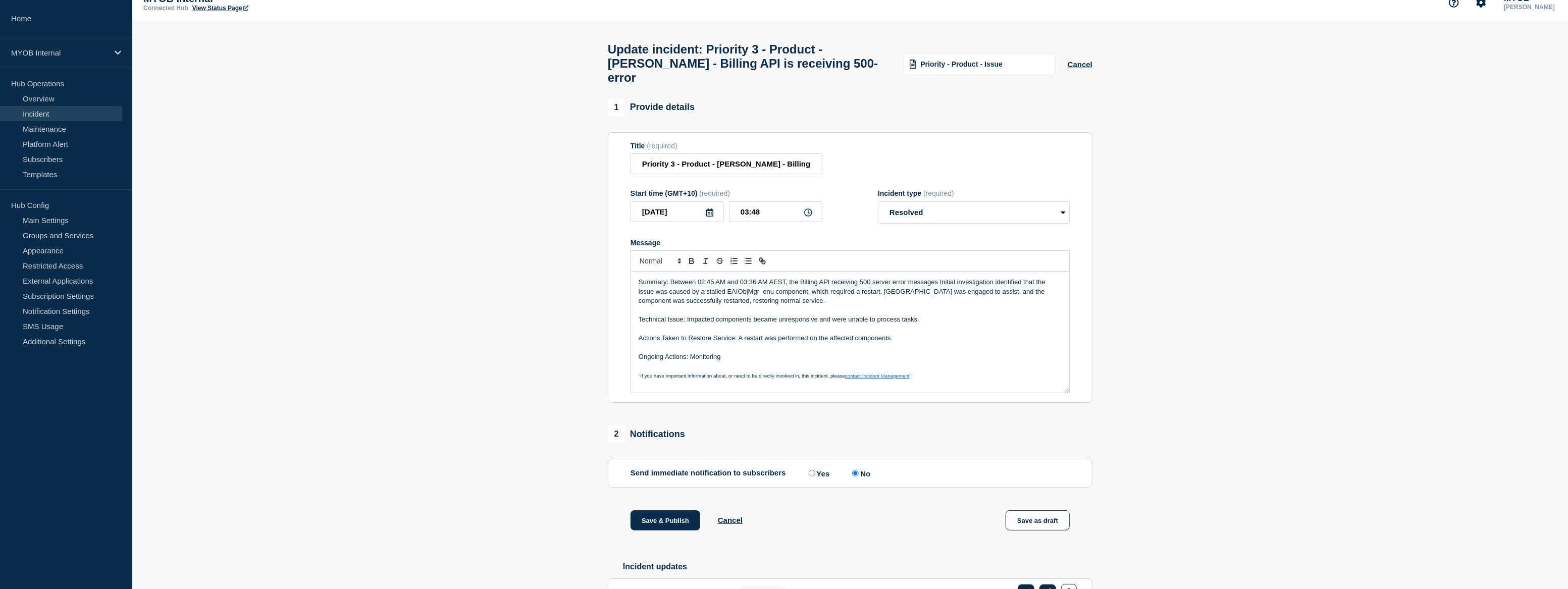
scroll to position [45, 0]
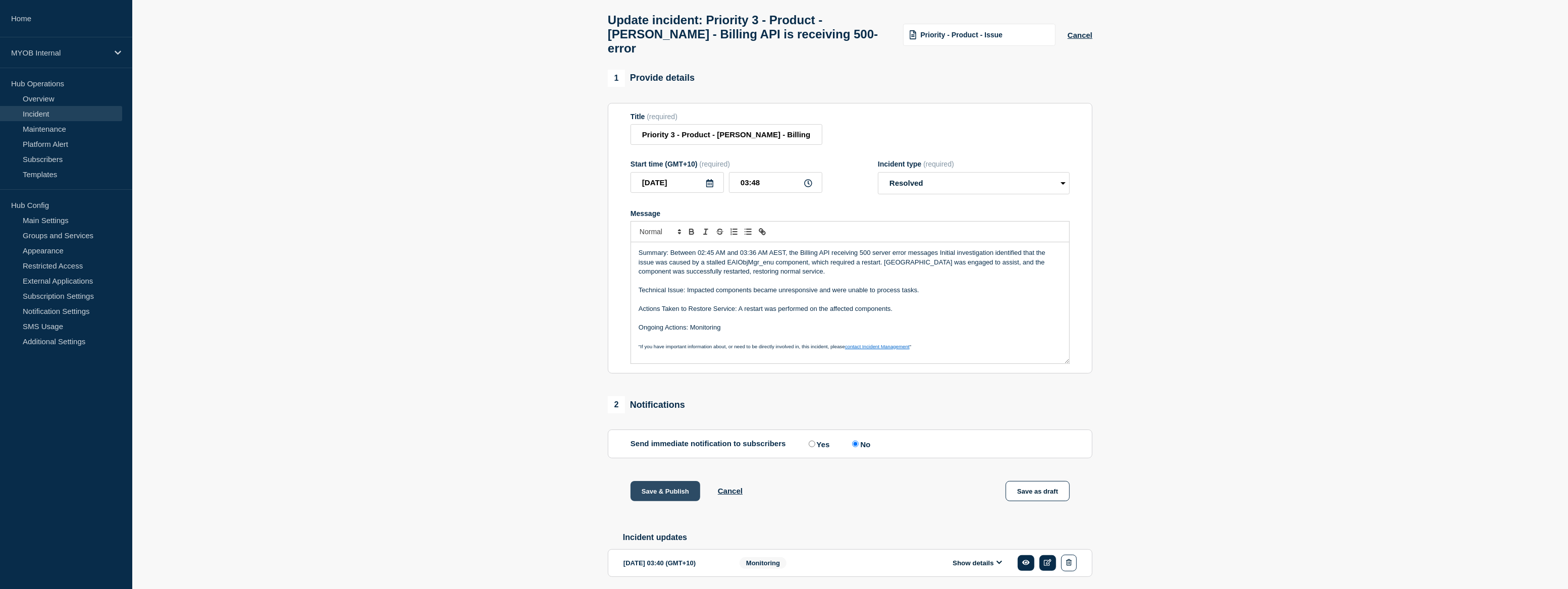
click at [683, 488] on button "Save & Publish" at bounding box center [665, 491] width 70 height 20
